Goal: Navigation & Orientation: Find specific page/section

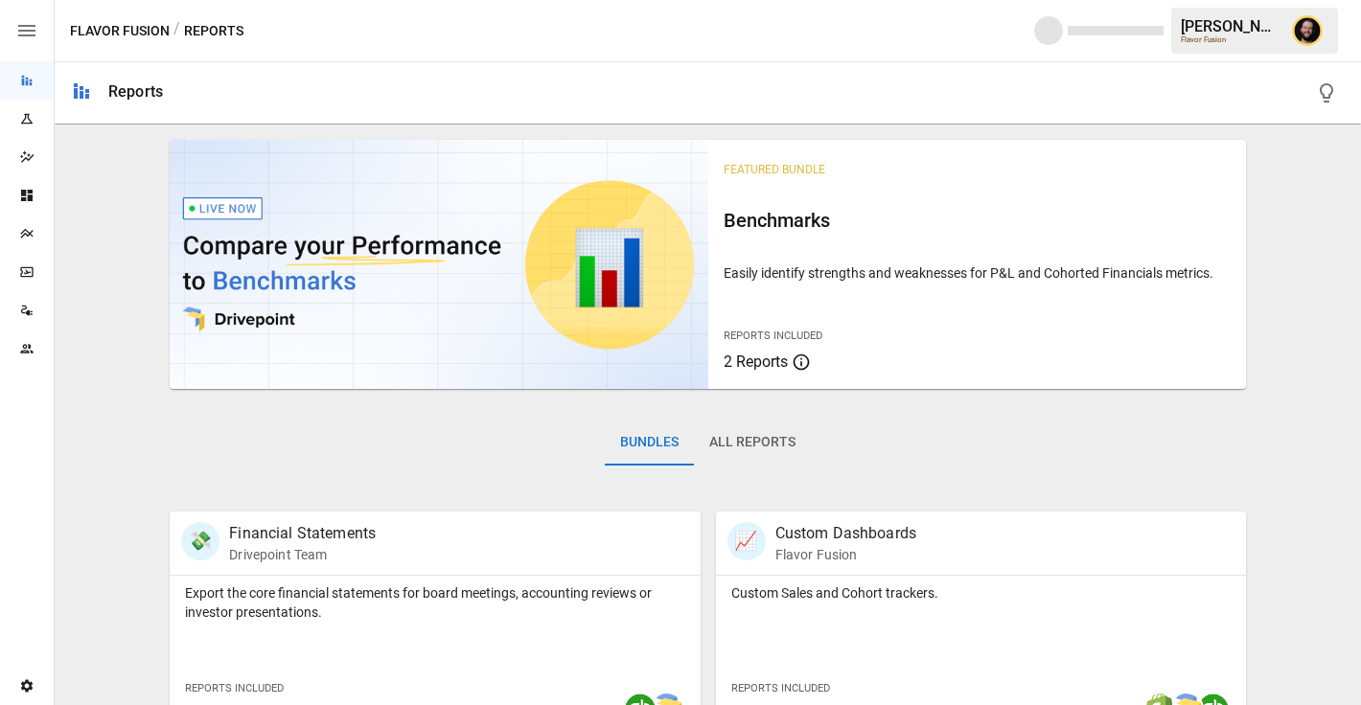
click at [649, 52] on div "Flavor Fusion / Reports Ciaran N. Flavor Fusion" at bounding box center [708, 30] width 1306 height 61
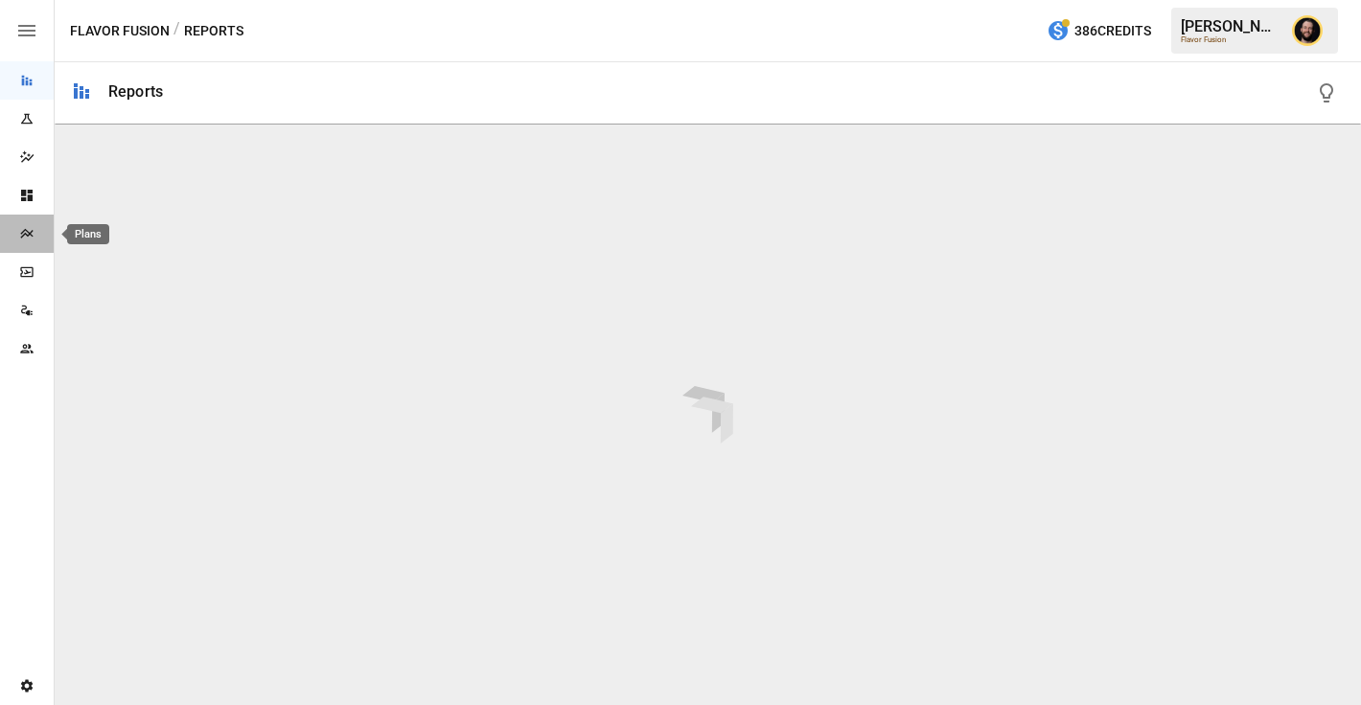
click at [19, 231] on icon "Plans" at bounding box center [26, 233] width 15 height 15
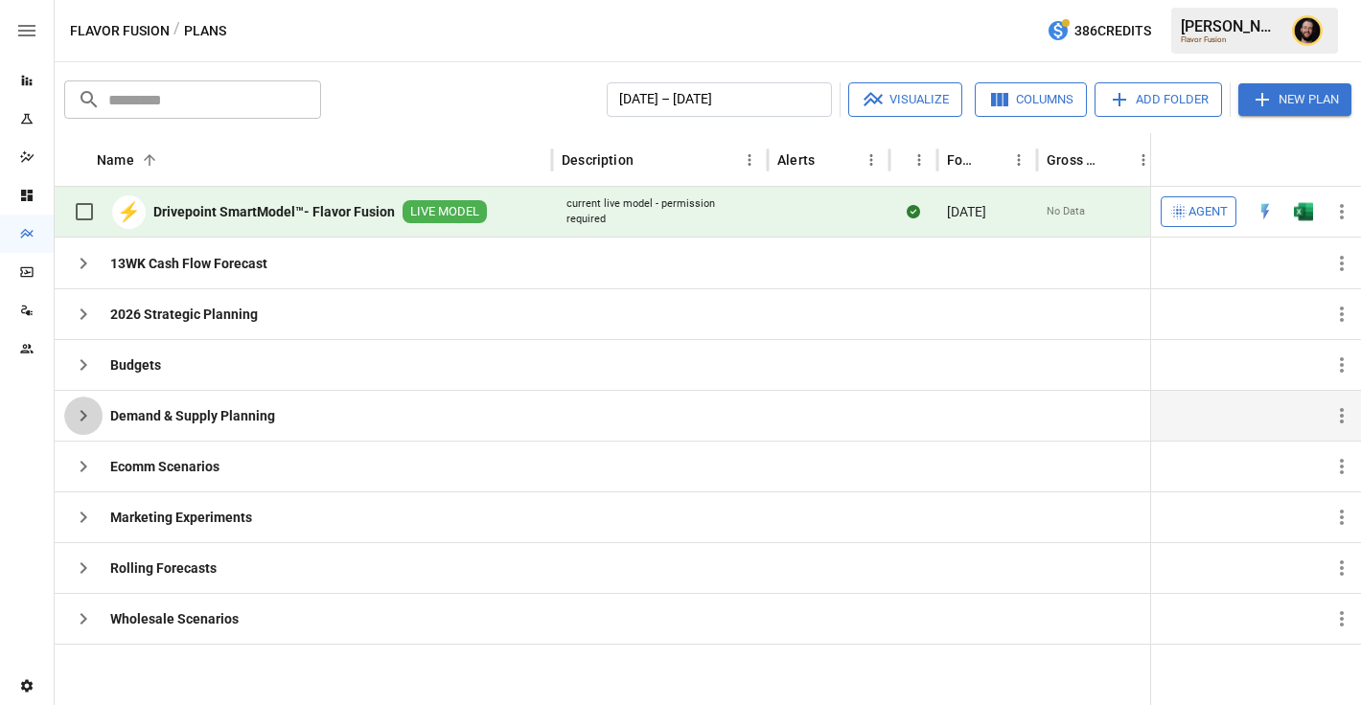
click at [80, 413] on icon "button" at bounding box center [83, 415] width 23 height 23
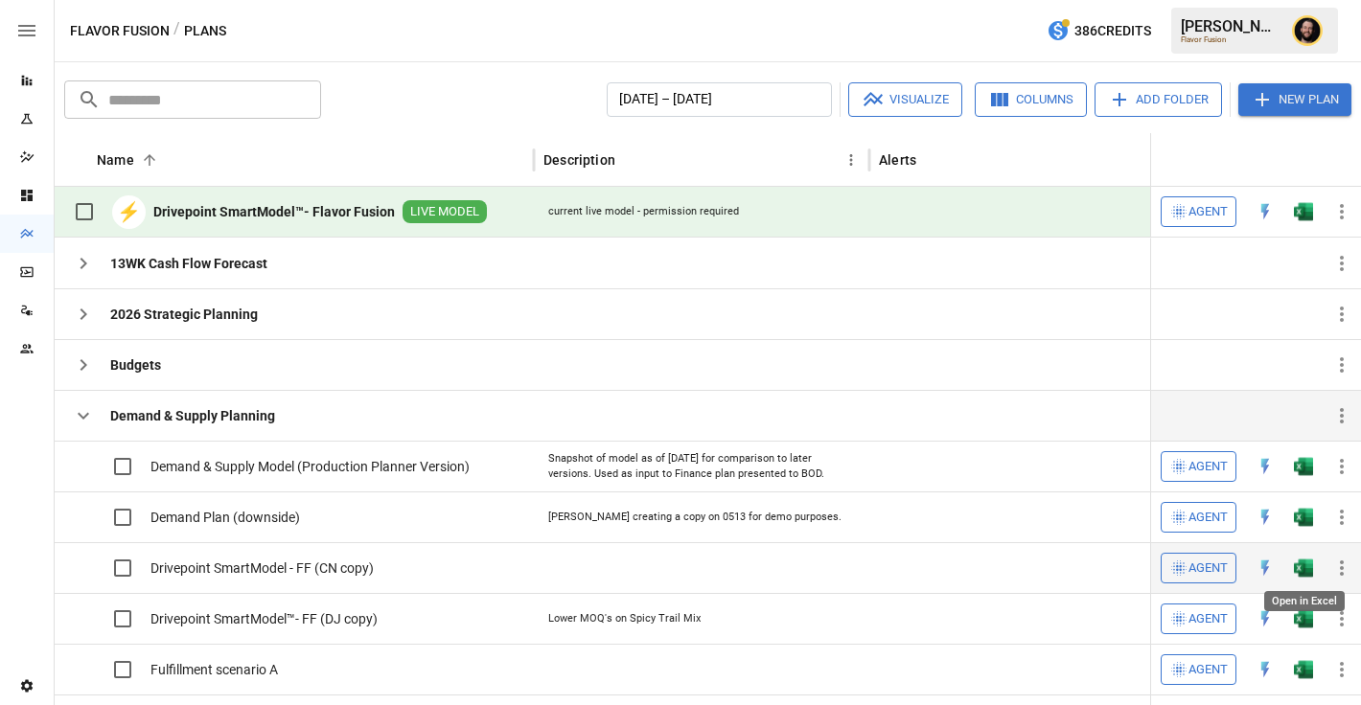
click at [1304, 476] on img "Open in Excel" at bounding box center [1303, 466] width 19 height 19
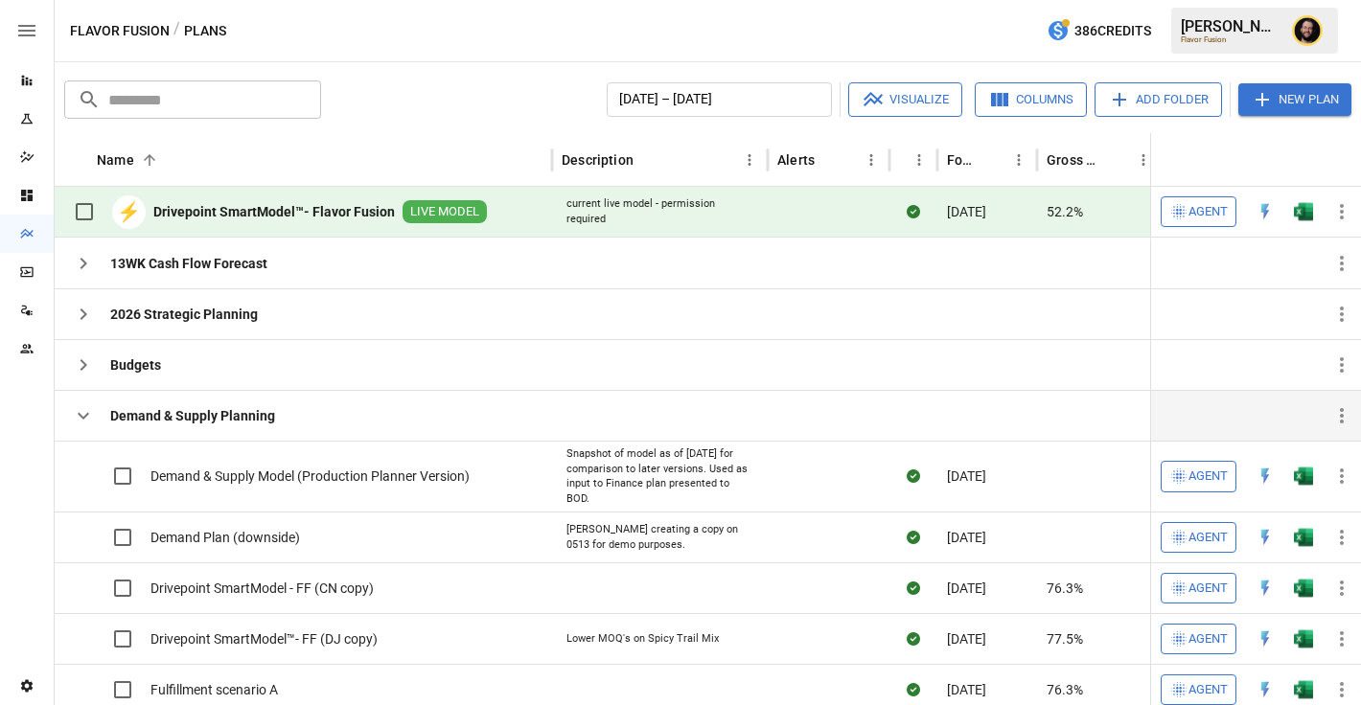
click at [81, 418] on icon "button" at bounding box center [83, 415] width 23 height 23
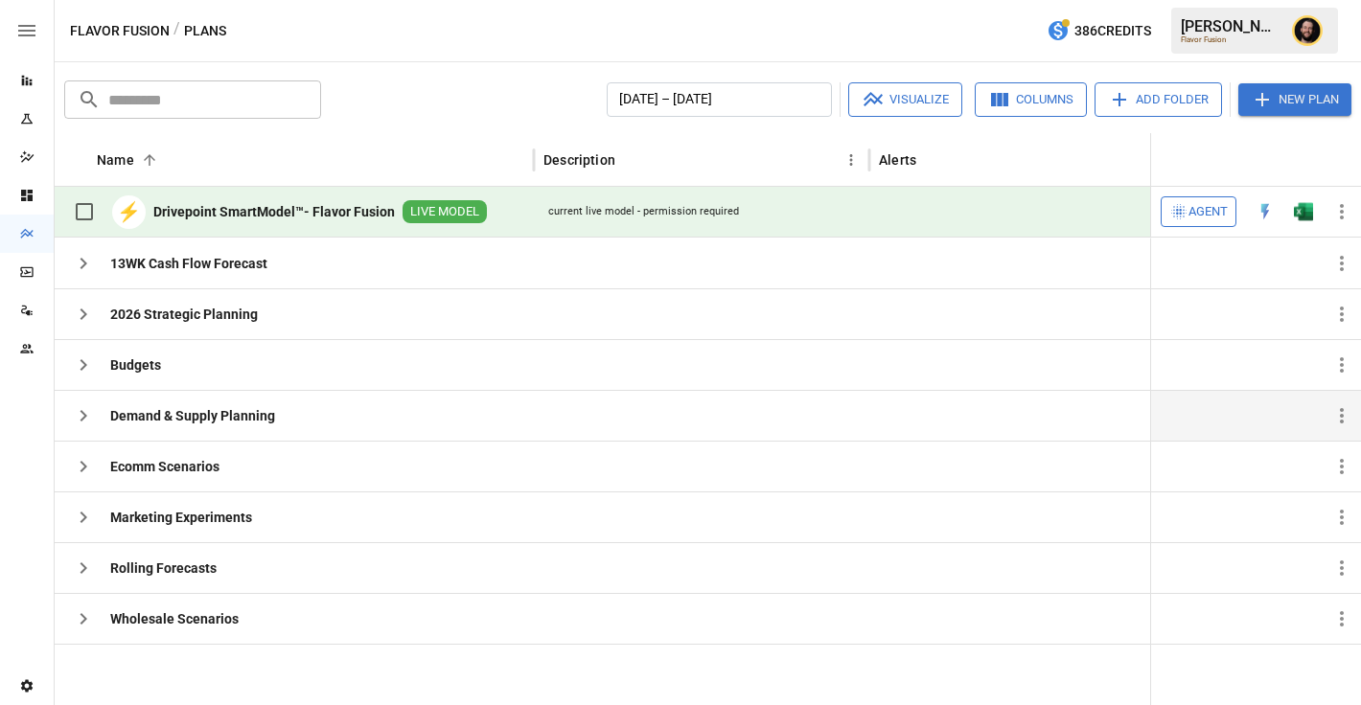
click at [1206, 203] on span "Agent" at bounding box center [1207, 212] width 39 height 22
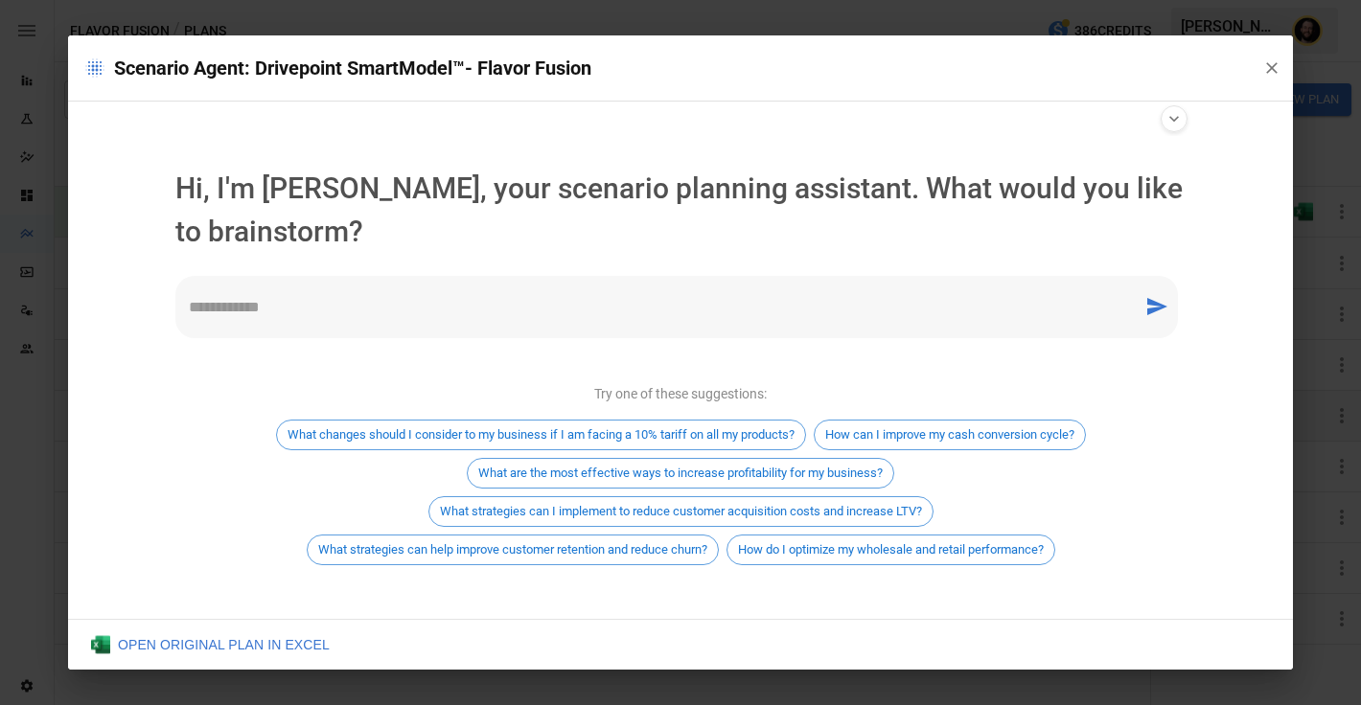
scroll to position [11, 0]
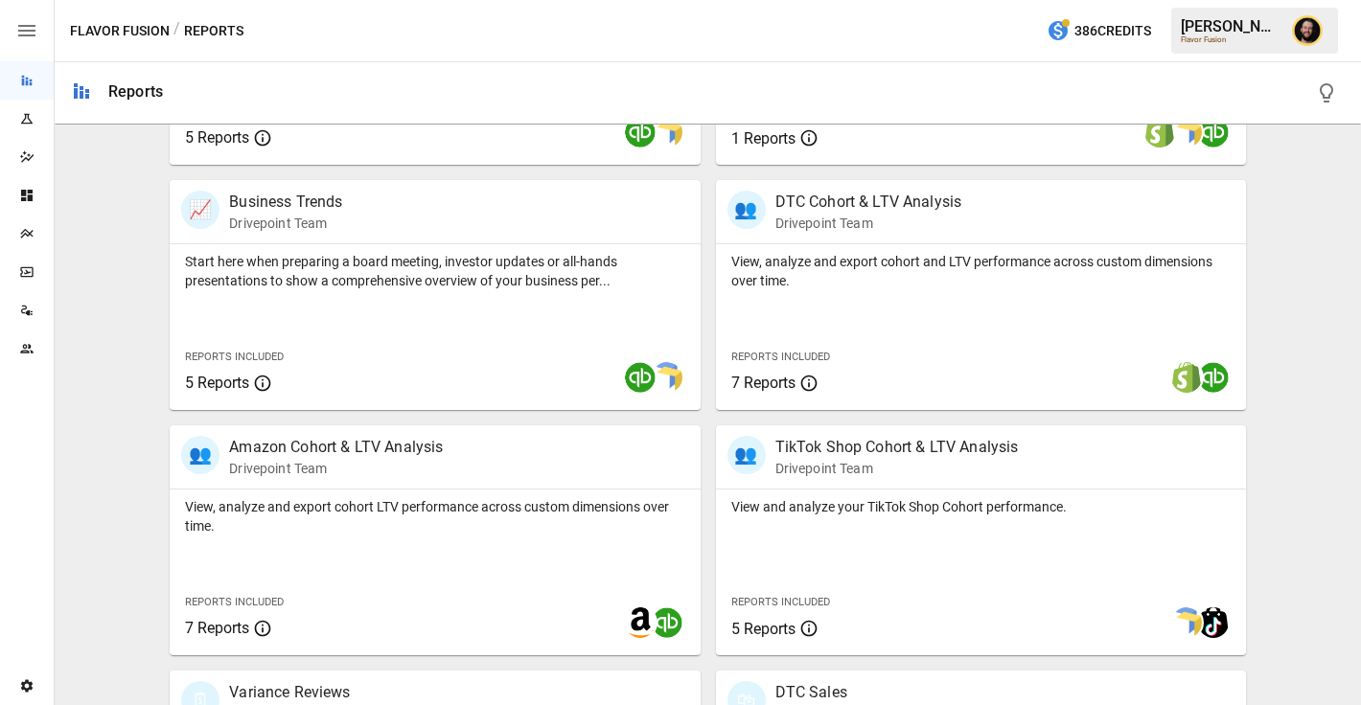
scroll to position [530, 0]
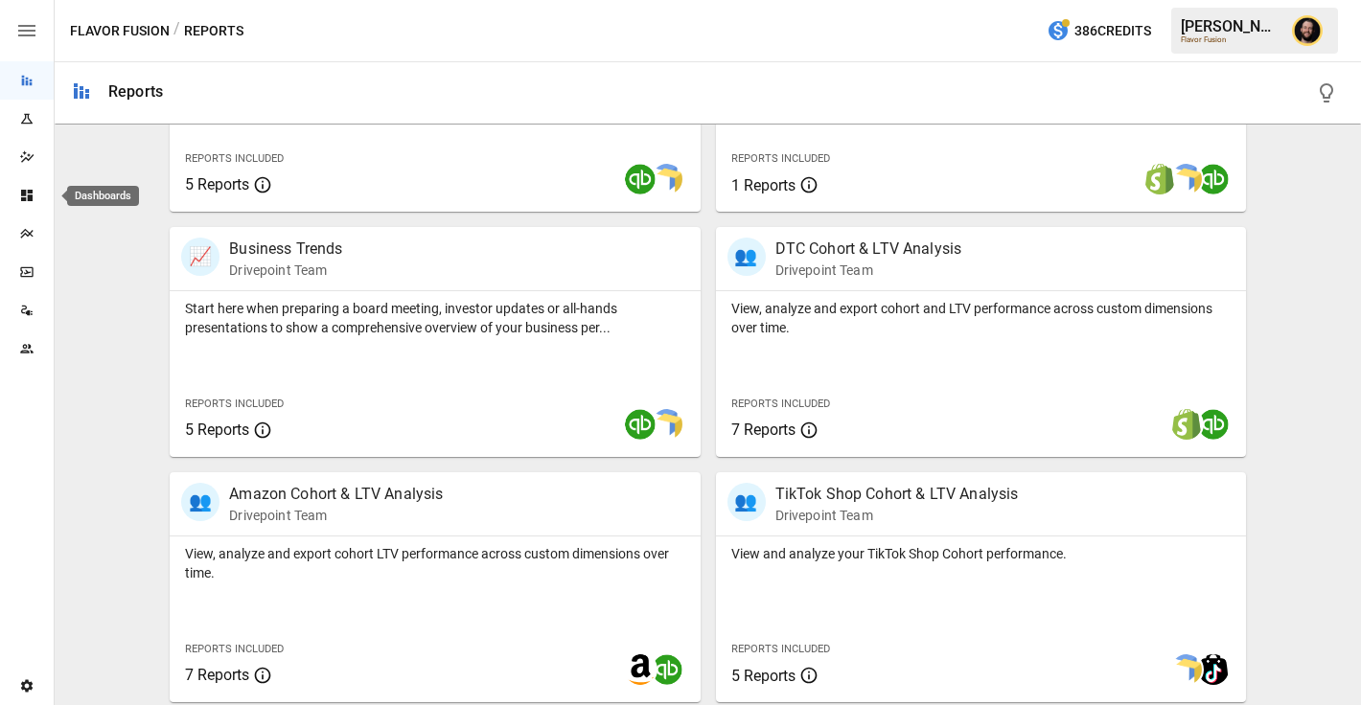
click at [33, 197] on icon "Dashboards" at bounding box center [26, 195] width 15 height 15
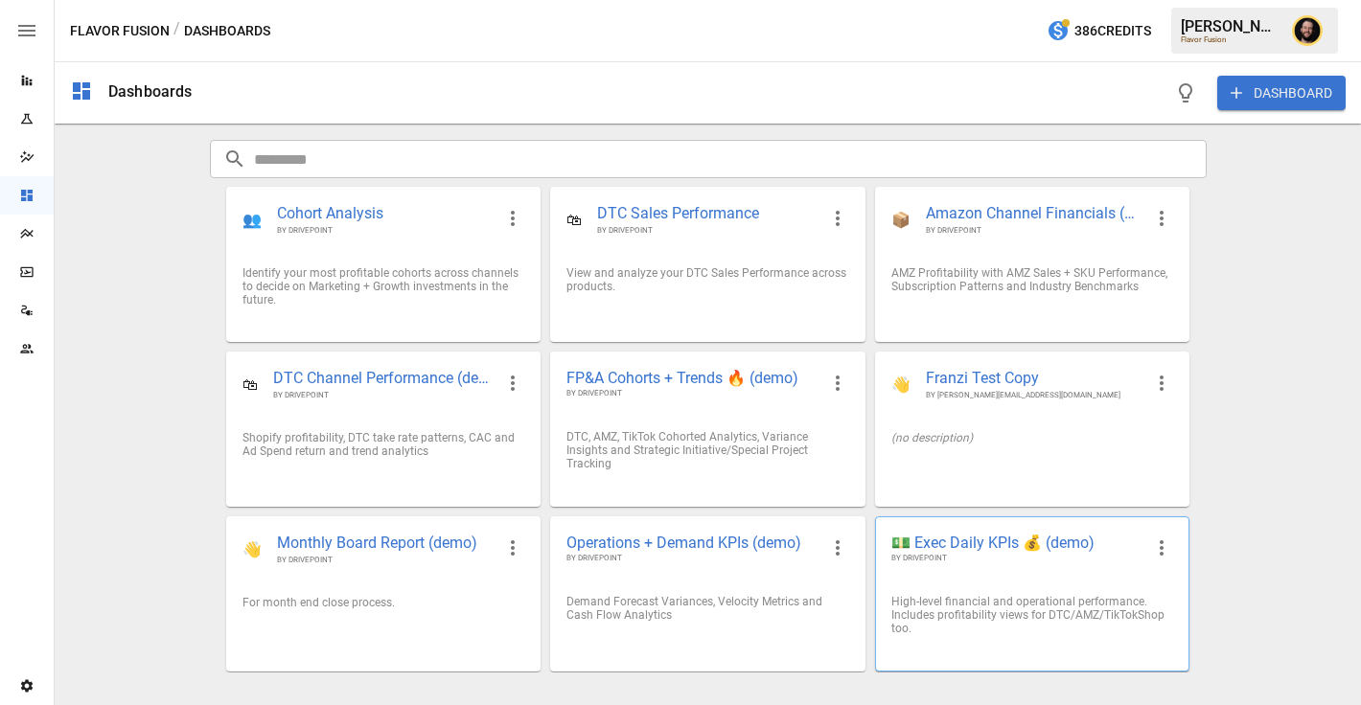
click at [973, 558] on span "BY DRIVEPOINT" at bounding box center [1016, 559] width 251 height 12
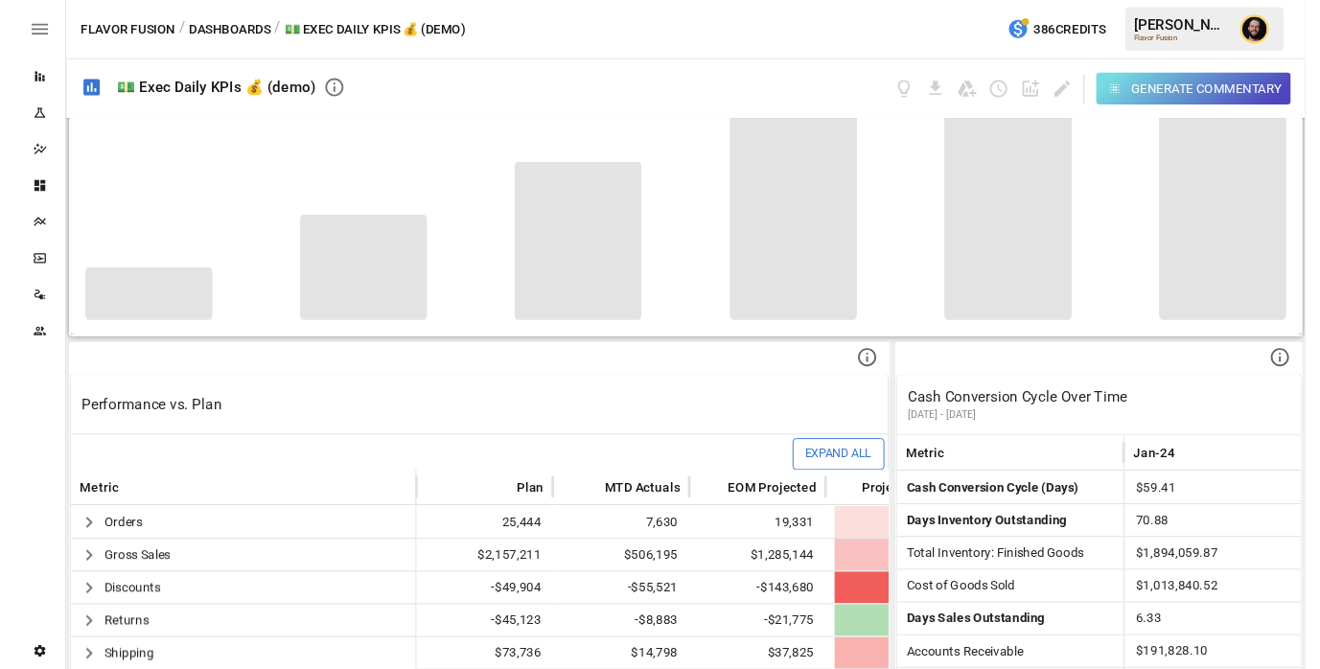
scroll to position [511, 0]
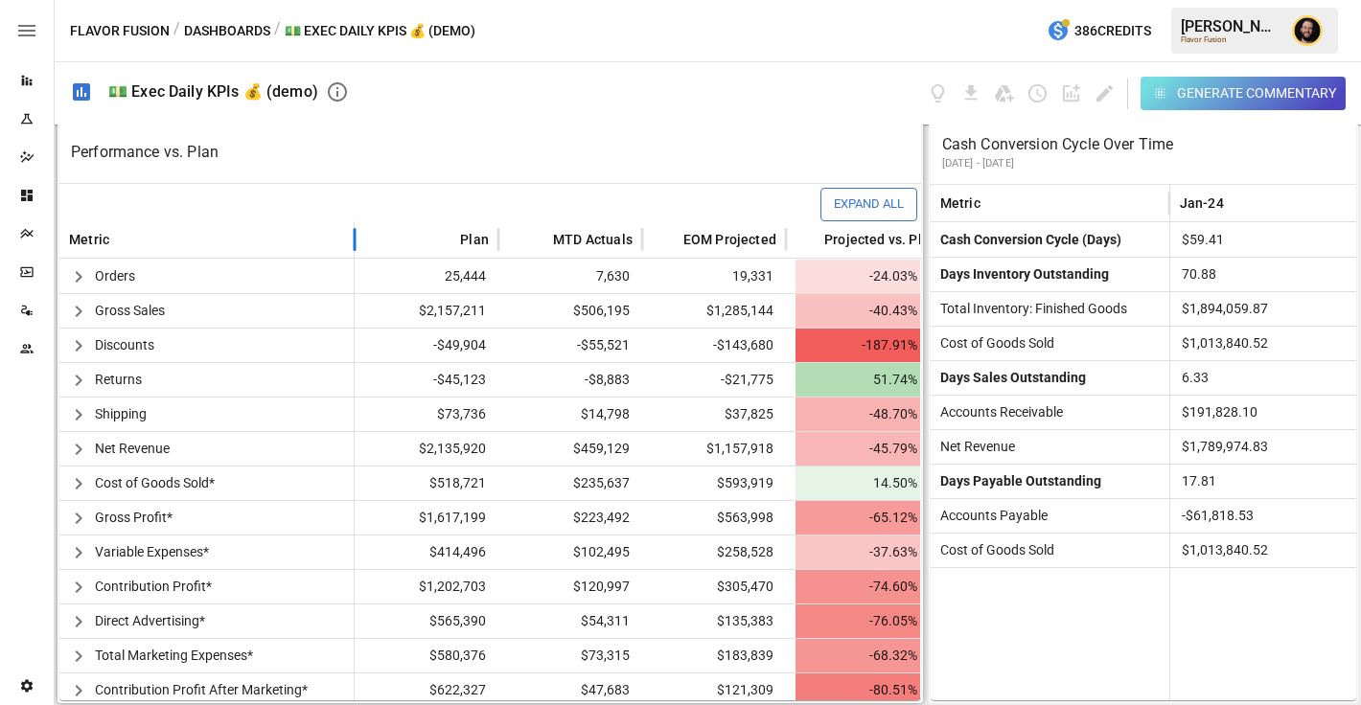
drag, startPoint x: 422, startPoint y: 235, endPoint x: 353, endPoint y: 239, distance: 69.1
click at [353, 239] on div at bounding box center [355, 239] width 10 height 37
